Goal: Information Seeking & Learning: Find specific fact

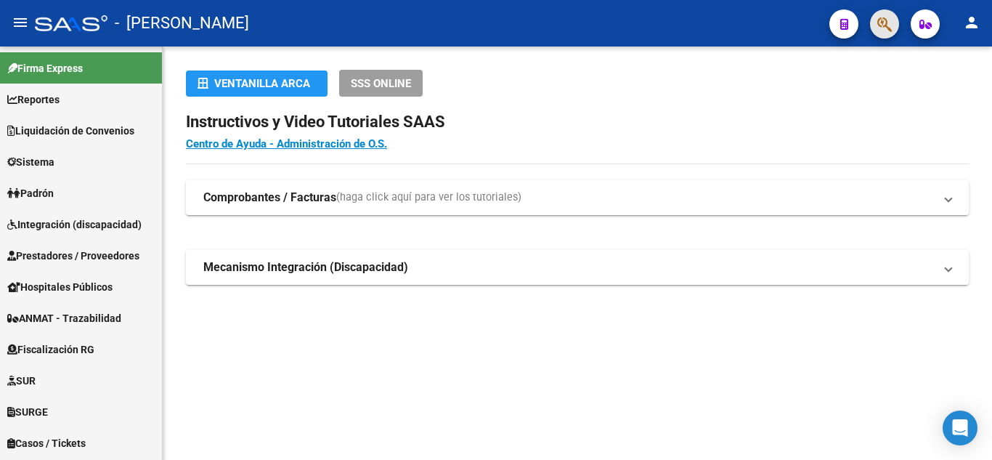
click at [895, 23] on button "button" at bounding box center [884, 23] width 29 height 29
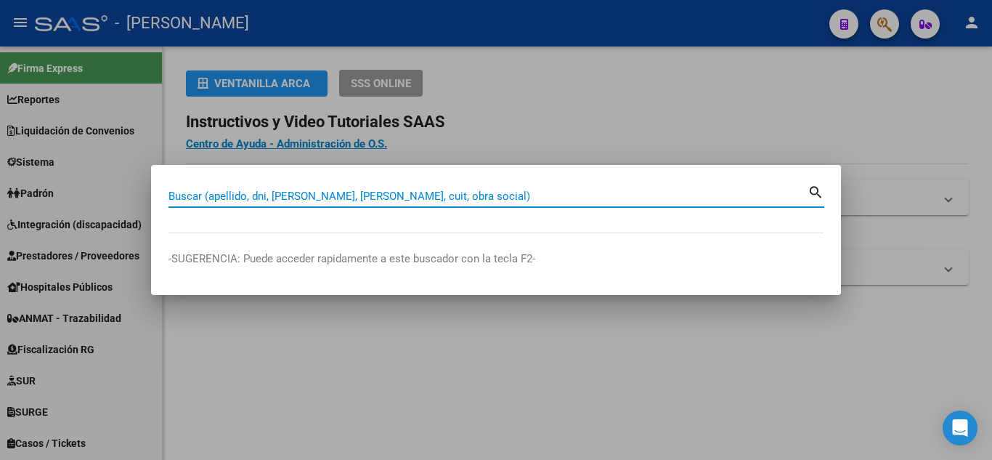
click at [305, 197] on input "Buscar (apellido, dni, [PERSON_NAME], [PERSON_NAME], cuit, obra social)" at bounding box center [487, 196] width 639 height 13
paste input "21 934 438"
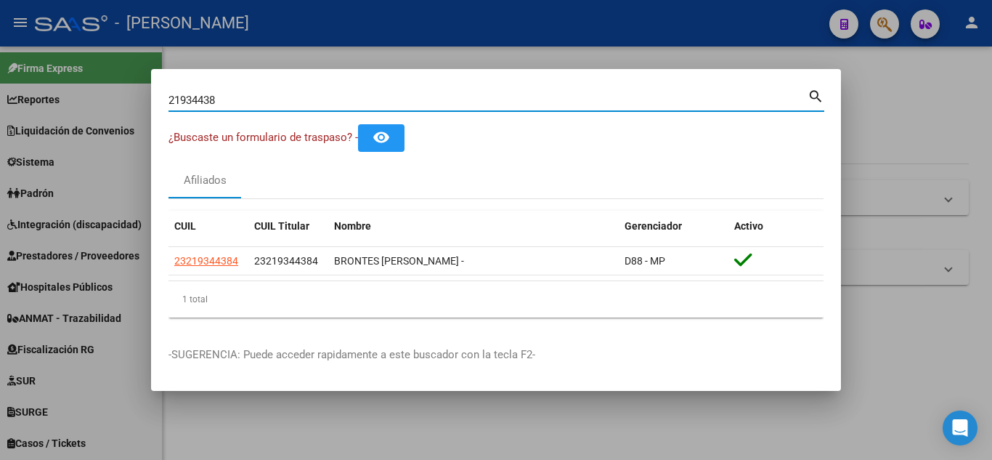
click at [190, 97] on input "21934438" at bounding box center [487, 100] width 639 height 13
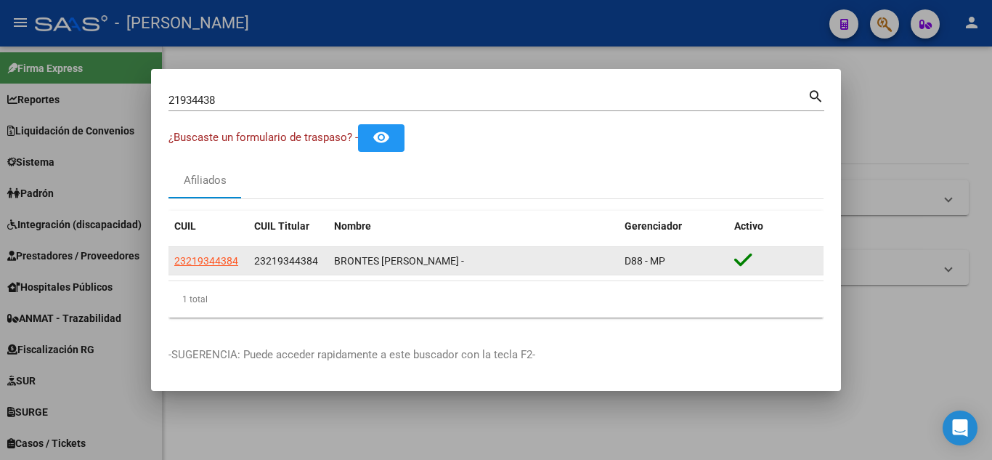
drag, startPoint x: 561, startPoint y: 266, endPoint x: 174, endPoint y: 261, distance: 387.8
click at [174, 261] on div "23219344384 23219344384 BRONTES [PERSON_NAME] - D88 - MP" at bounding box center [495, 261] width 655 height 29
copy div "23219344384 23219344384 BRONTES [PERSON_NAME] - D88 - MP"
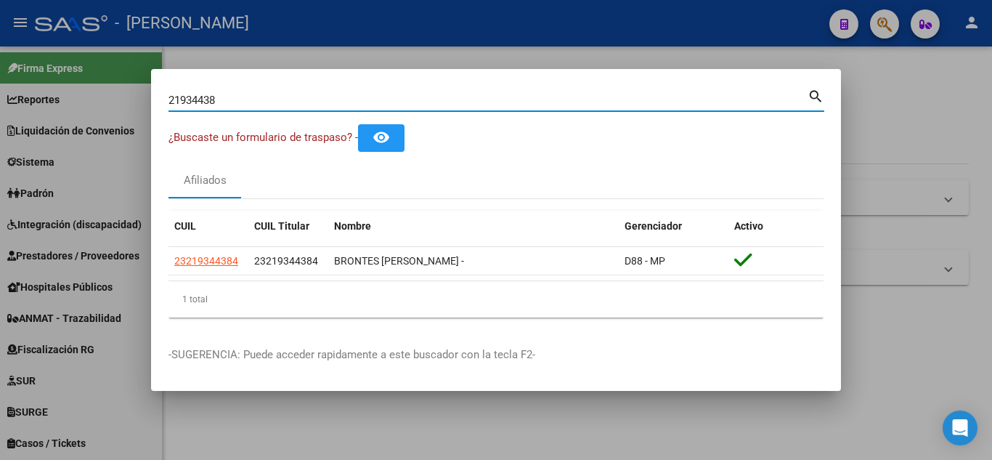
drag, startPoint x: 224, startPoint y: 99, endPoint x: 150, endPoint y: 102, distance: 74.8
click at [150, 102] on div "21934438 Buscar (apellido, dni, cuil, nro traspaso, cuit, obra social) search ¿…" at bounding box center [496, 230] width 992 height 460
paste input "5980950"
type input "25980950"
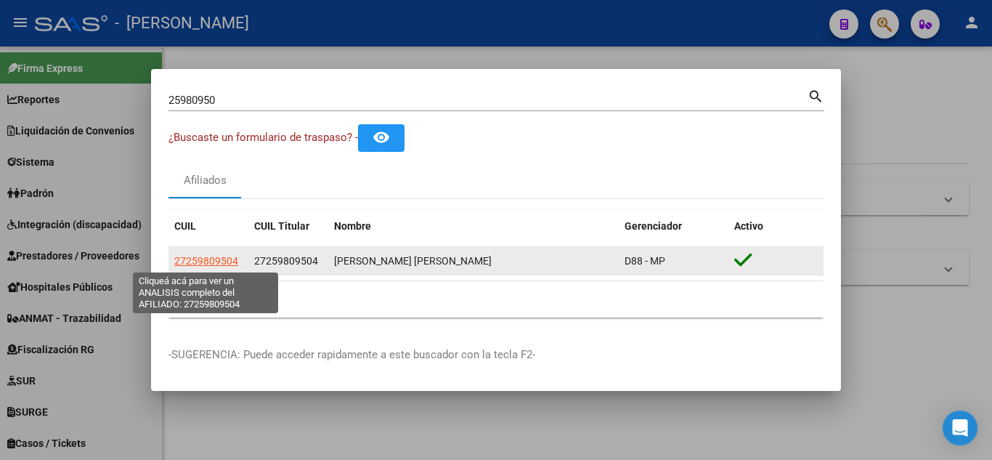
drag, startPoint x: 489, startPoint y: 289, endPoint x: 202, endPoint y: 266, distance: 288.4
click at [201, 264] on div "27259809504 27259809504 [PERSON_NAME] [PERSON_NAME] D88 - MP" at bounding box center [495, 261] width 655 height 29
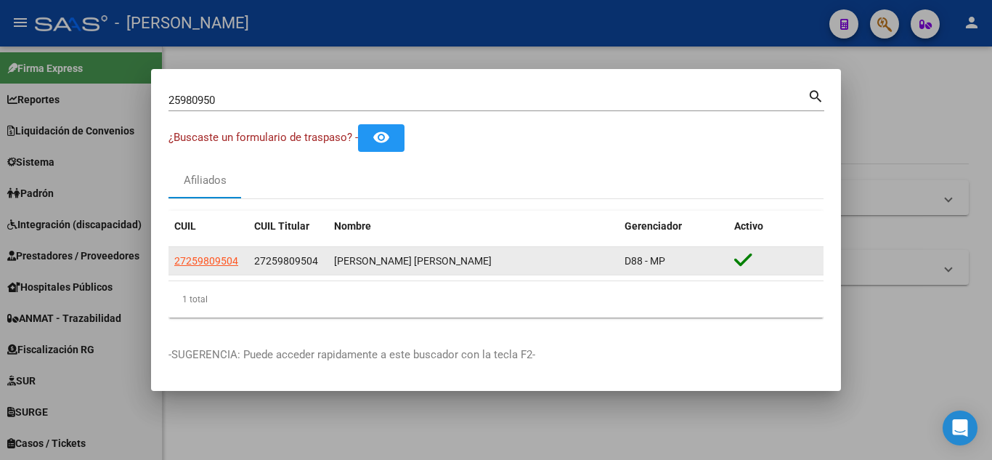
drag, startPoint x: 163, startPoint y: 258, endPoint x: 672, endPoint y: 264, distance: 509.8
click at [672, 264] on mat-dialog-content "25980950 Buscar (apellido, dni, cuil, nro traspaso, cuit, obra social) search ¿…" at bounding box center [496, 207] width 690 height 243
copy datatable-body-row "27259809504 27259809504 [PERSON_NAME] [PERSON_NAME] D88 - MP"
